Goal: Use online tool/utility: Use online tool/utility

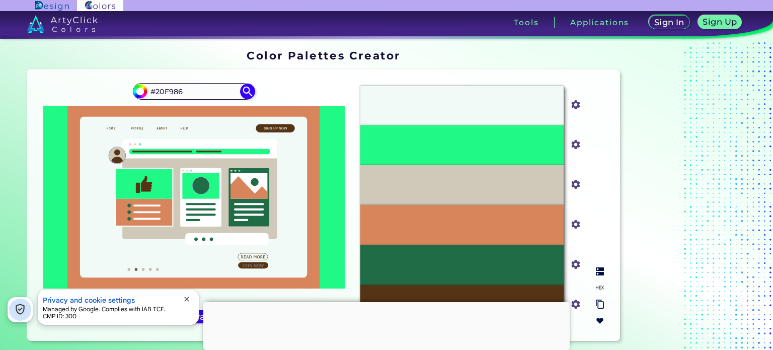
click at [406, 227] on div "#D8855C" at bounding box center [461, 225] width 203 height 40
click at [572, 224] on input "#d8855c" at bounding box center [574, 223] width 13 height 13
click at [459, 149] on p "#20F986" at bounding box center [462, 145] width 31 height 11
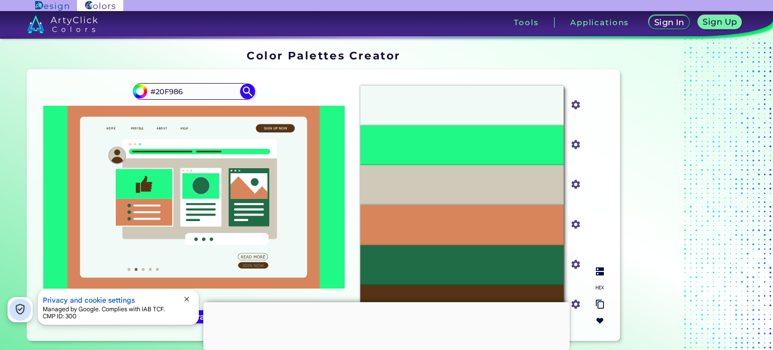
click at [455, 193] on div "#CFC9BA" at bounding box center [461, 185] width 203 height 40
click at [455, 237] on div "#D8855C" at bounding box center [461, 225] width 203 height 40
copy p "D8855C"
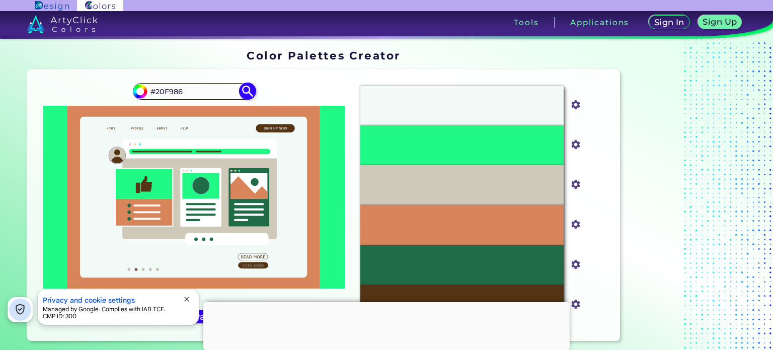
click at [196, 94] on input "#20F986" at bounding box center [194, 92] width 94 height 14
paste input "D8855C"
type input "#D8855C"
click at [246, 90] on img at bounding box center [248, 92] width 18 height 18
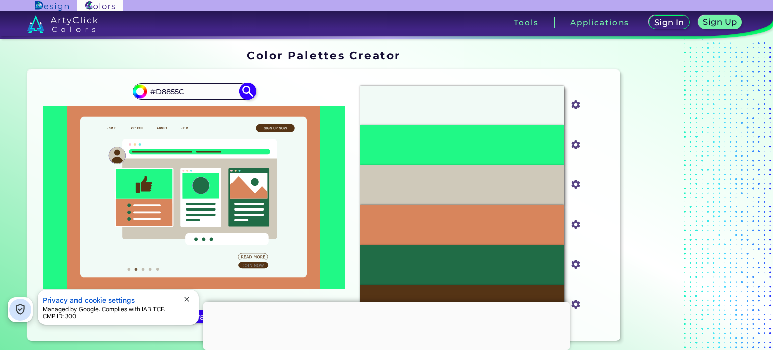
type input "#d8855c"
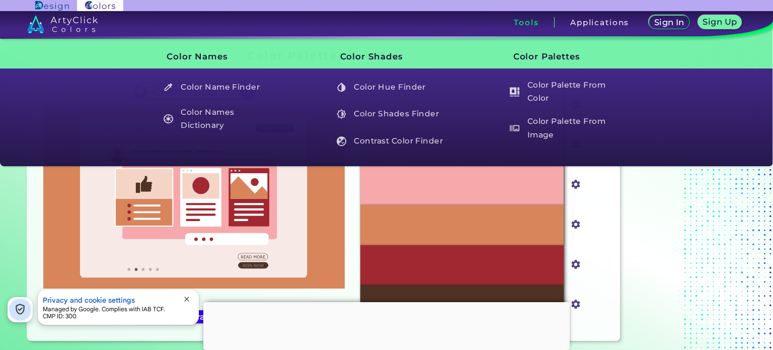
click at [517, 22] on h3 "Tools" at bounding box center [526, 23] width 25 height 8
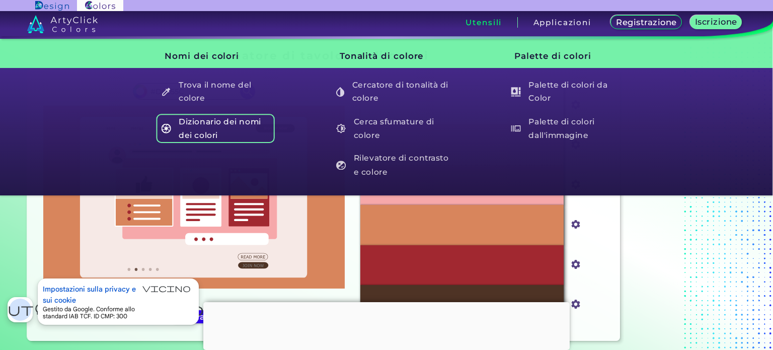
click at [214, 121] on font "Dizionario dei nomi dei colori" at bounding box center [220, 128] width 82 height 23
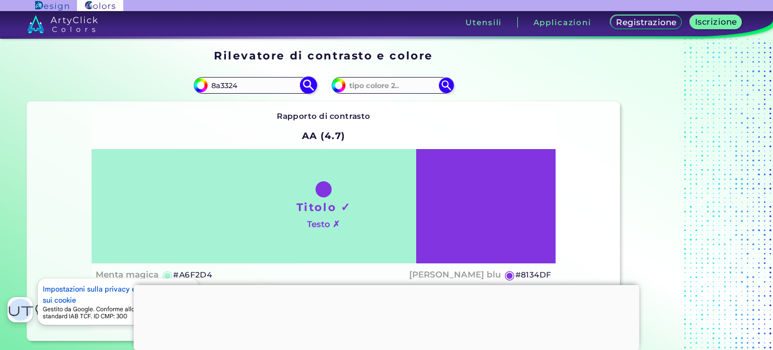
click at [298, 82] on input "8a3324" at bounding box center [255, 86] width 94 height 14
type input "8a3324"
click at [305, 85] on img at bounding box center [309, 86] width 18 height 18
type input "#8a3324"
type input "#8A3324"
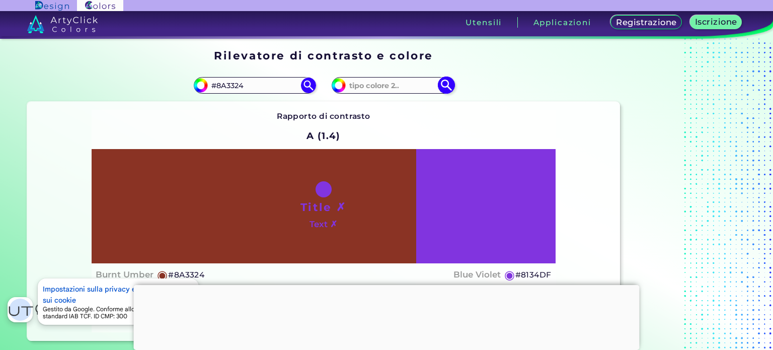
click at [359, 84] on input at bounding box center [393, 86] width 94 height 14
type input "ccc0a5"
click at [440, 87] on img at bounding box center [446, 86] width 18 height 18
type input "#ccc0a5"
type input "#CCC0A5"
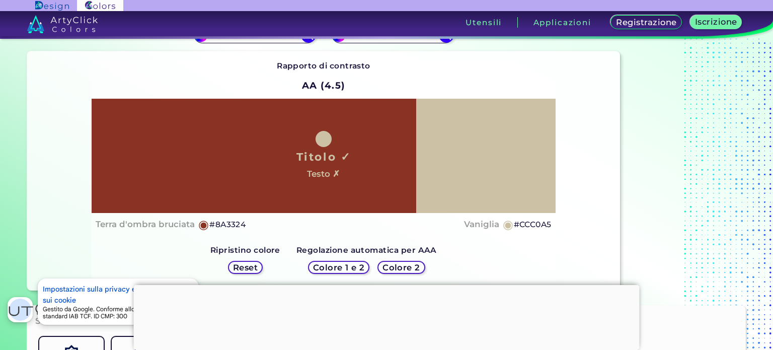
scroll to position [101, 0]
